Goal: Find specific page/section: Find specific page/section

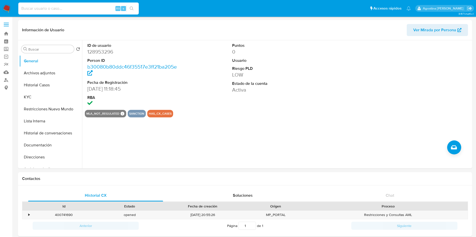
select select "10"
type input "IW20t1ZQXywqB5D2YJ01YPIj"
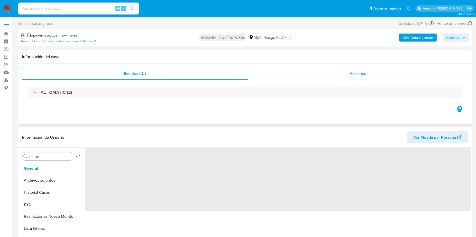
click at [326, 76] on div "Acciones" at bounding box center [357, 74] width 220 height 12
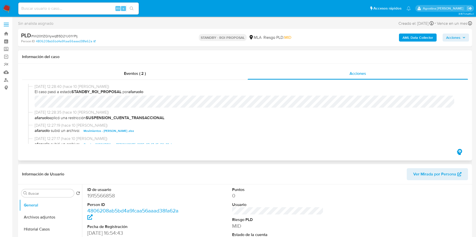
select select "10"
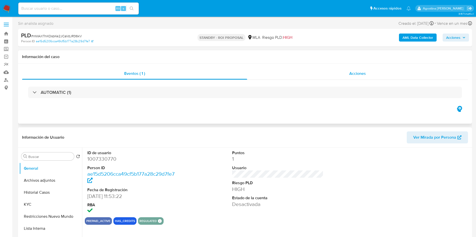
select select "10"
click at [292, 71] on div "Acciones" at bounding box center [357, 74] width 221 height 12
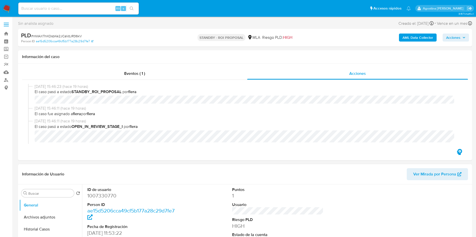
drag, startPoint x: 404, startPoint y: 201, endPoint x: 377, endPoint y: 175, distance: 37.4
click at [404, 201] on div at bounding box center [422, 220] width 97 height 70
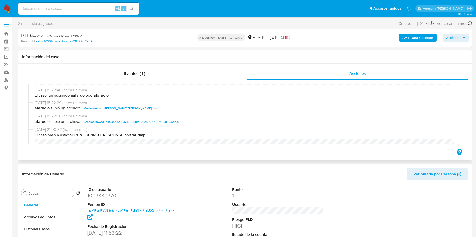
scroll to position [196, 0]
click at [153, 120] on span "Caselog mWAXTnKOsbKe2JCaVdJR36kV_2025_07_18_11_50_23.docx" at bounding box center [131, 121] width 96 height 6
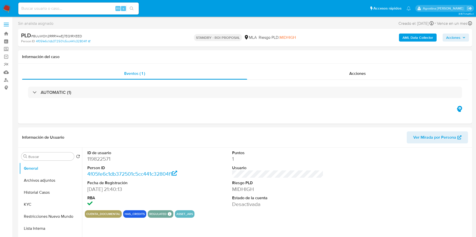
select select "10"
click at [276, 73] on div "Acciones" at bounding box center [357, 74] width 221 height 12
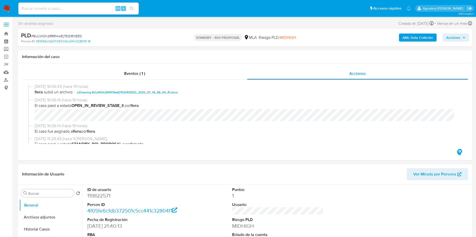
scroll to position [83, 0]
click at [155, 89] on span "v2Caselog 8UuWOh2RRR14wEj7EQ1RXEED_2025_07_18_08_54_41.docx" at bounding box center [127, 92] width 101 height 6
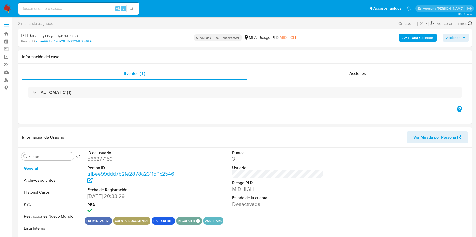
select select "10"
click at [325, 99] on div "AUTOMATIC (1)" at bounding box center [245, 92] width 446 height 25
click at [334, 80] on div "AUTOMATIC (1)" at bounding box center [245, 92] width 446 height 25
click at [332, 76] on div "Acciones" at bounding box center [357, 74] width 221 height 12
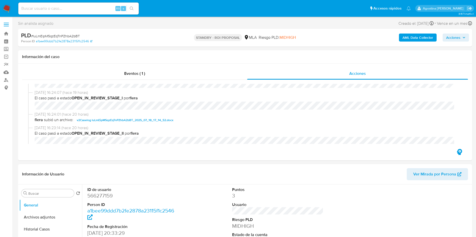
scroll to position [55, 0]
click at [154, 121] on span "v2Caselog luLmEipM5qzEqTnPZhbA2bBT_2025_07_18_17_14_52.docx" at bounding box center [125, 120] width 97 height 6
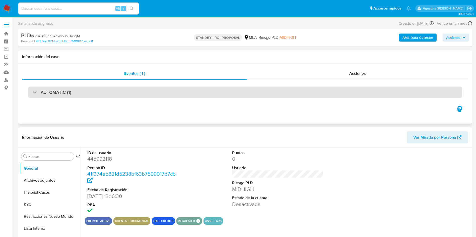
select select "10"
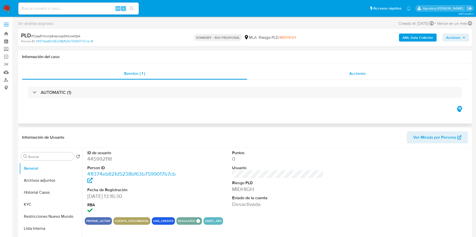
click at [297, 72] on div "Acciones" at bounding box center [357, 74] width 221 height 12
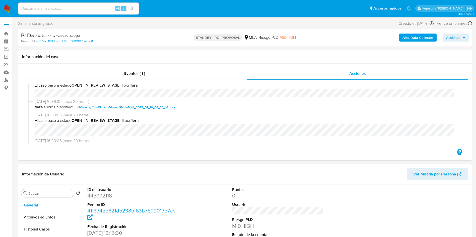
scroll to position [71, 0]
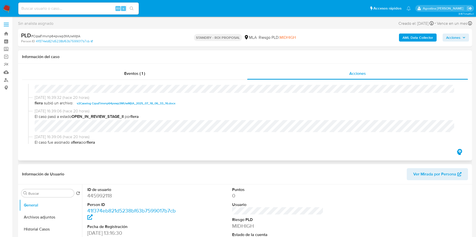
click at [152, 104] on span "v2Caselog CqsaTimvnp64pvwp3MUwMjtA_2025_07_18_06_33_16.docx" at bounding box center [126, 104] width 99 height 6
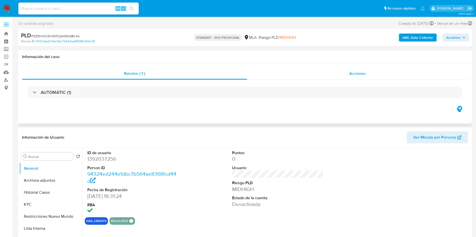
click at [303, 72] on div "Acciones" at bounding box center [357, 74] width 221 height 12
select select "10"
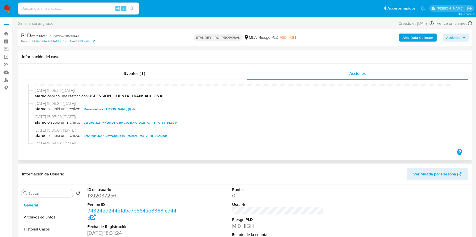
scroll to position [23, 0]
click at [140, 120] on span "Caselog 3Z5hlWic5n061ClpWG0d8K4A_2025_07_18_10_51_56.docx" at bounding box center [130, 122] width 94 height 6
click at [84, 9] on input at bounding box center [78, 8] width 120 height 7
paste input "1392037256"
type input "1392037256"
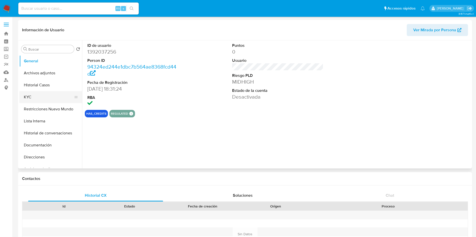
select select "10"
click at [38, 95] on button "KYC" at bounding box center [48, 97] width 59 height 12
